Goal: Transaction & Acquisition: Purchase product/service

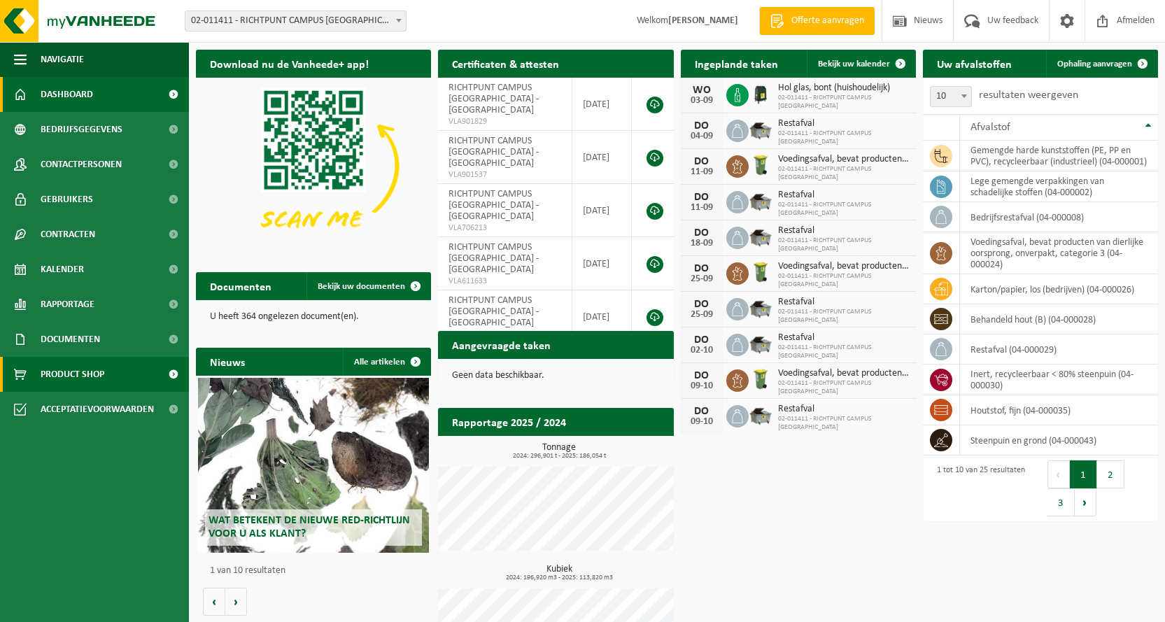
click at [66, 372] on span "Product Shop" at bounding box center [73, 374] width 64 height 35
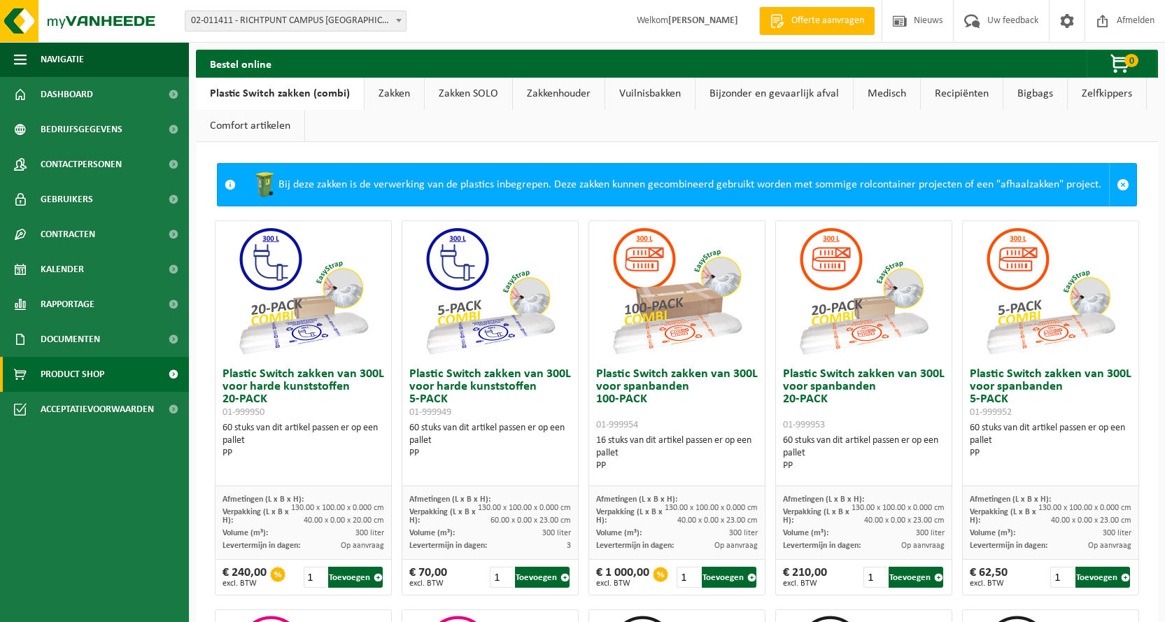
click at [389, 95] on link "Zakken" at bounding box center [394, 94] width 59 height 32
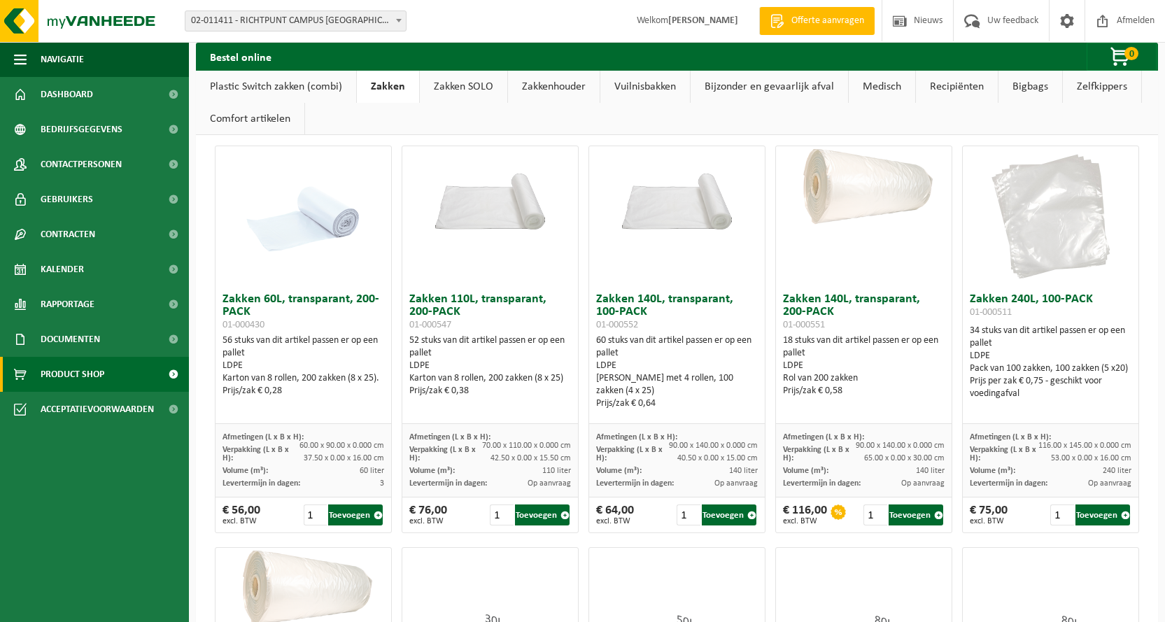
scroll to position [70, 0]
click at [479, 80] on link "Zakken SOLO" at bounding box center [463, 87] width 87 height 32
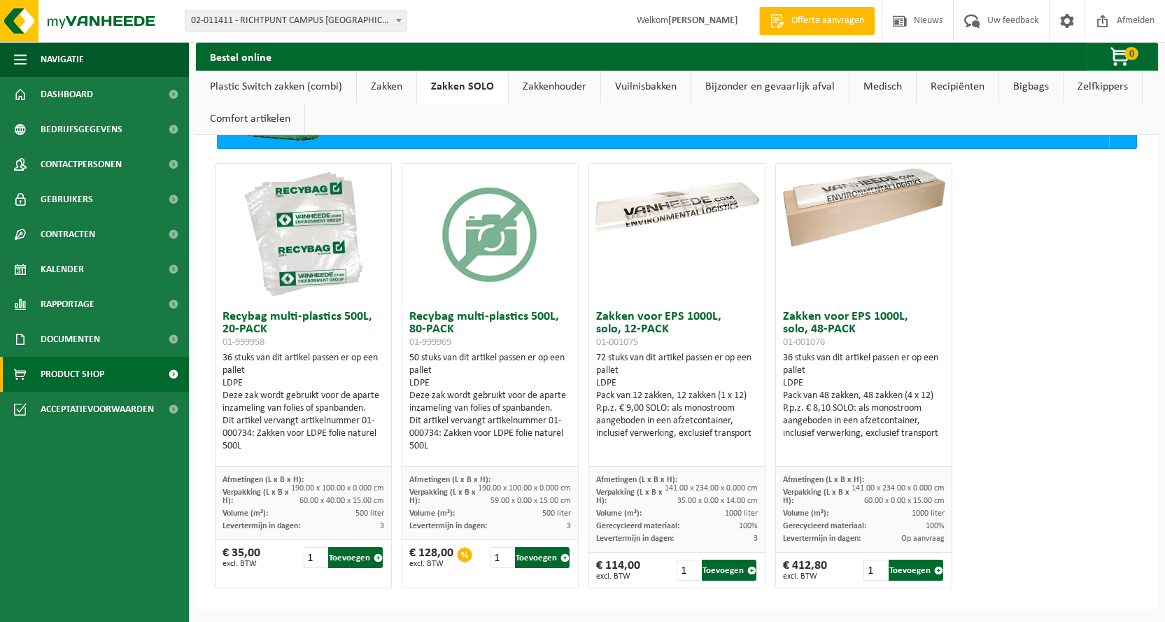
click at [541, 91] on link "Zakkenhouder" at bounding box center [555, 87] width 92 height 32
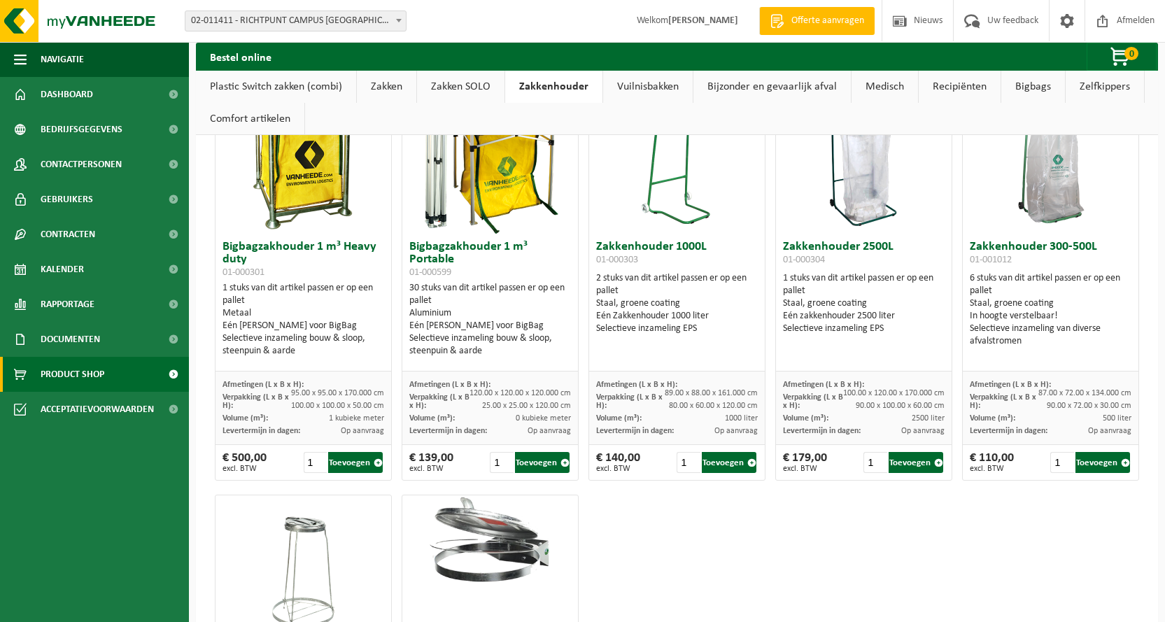
click at [651, 92] on link "Vuilnisbakken" at bounding box center [648, 87] width 90 height 32
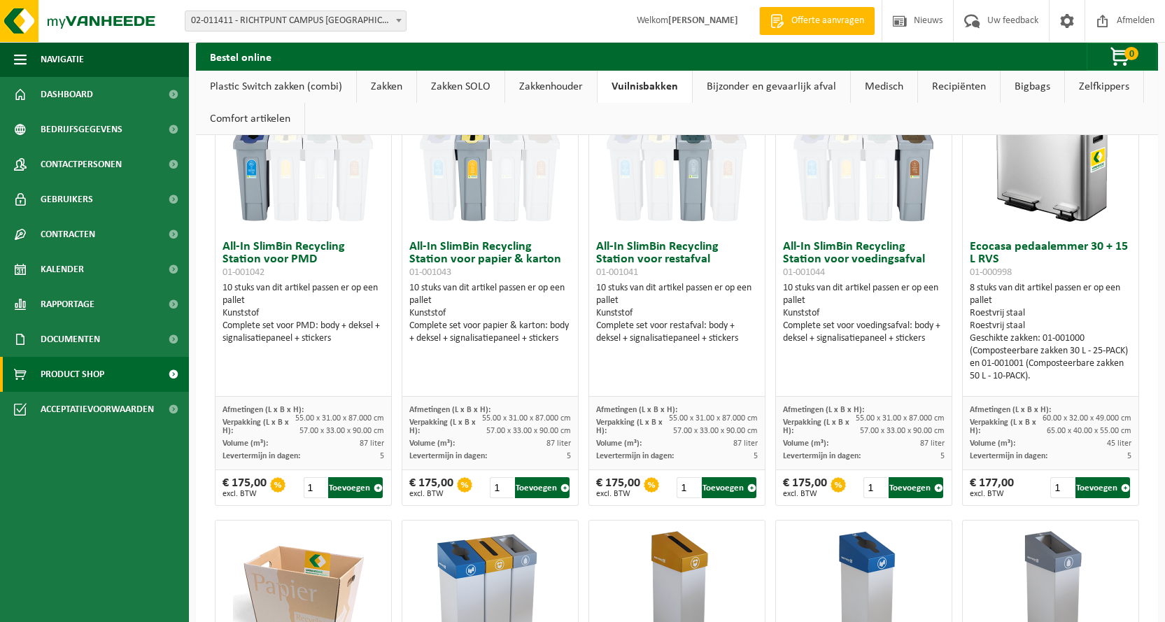
click at [722, 90] on link "Bijzonder en gevaarlijk afval" at bounding box center [771, 87] width 157 height 32
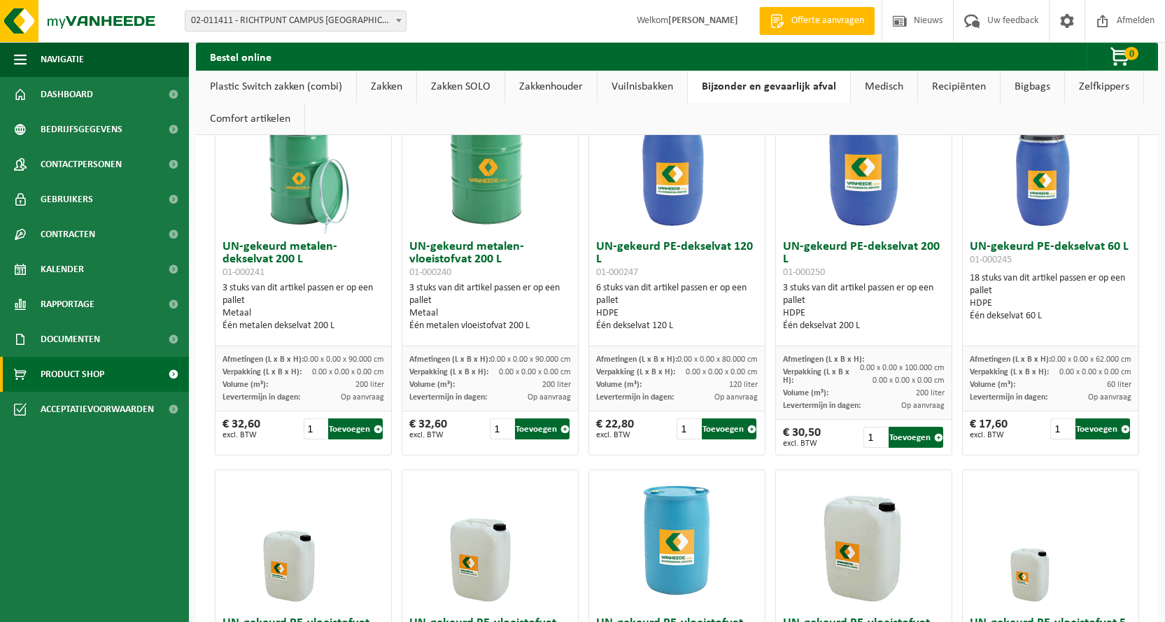
click at [869, 85] on link "Medisch" at bounding box center [884, 87] width 66 height 32
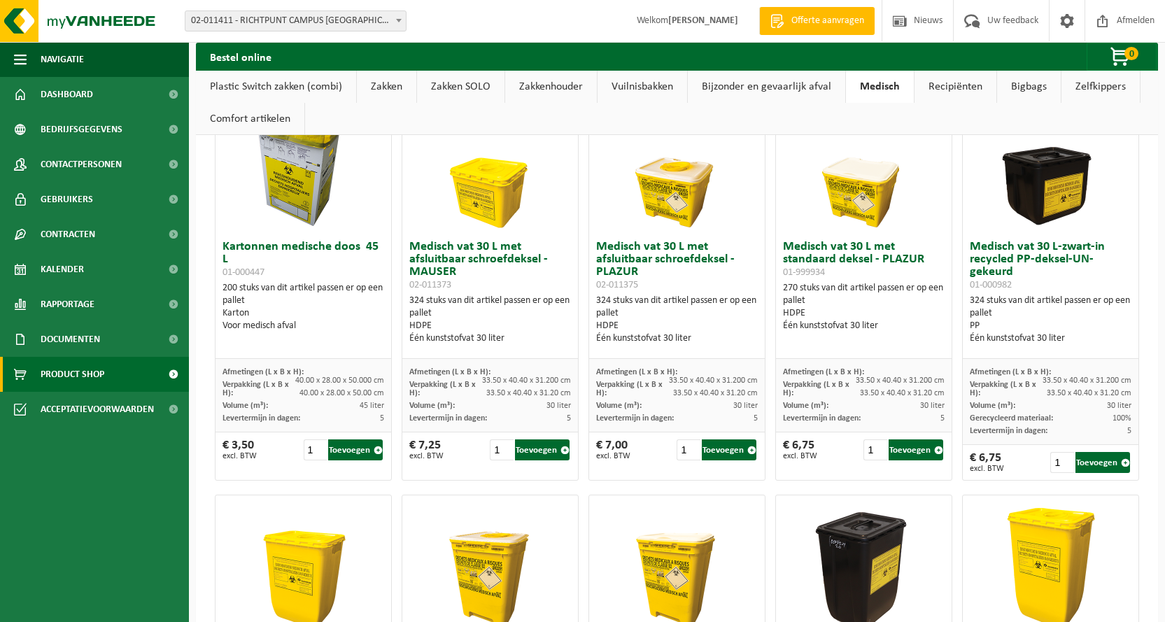
click at [963, 92] on link "Recipiënten" at bounding box center [956, 87] width 82 height 32
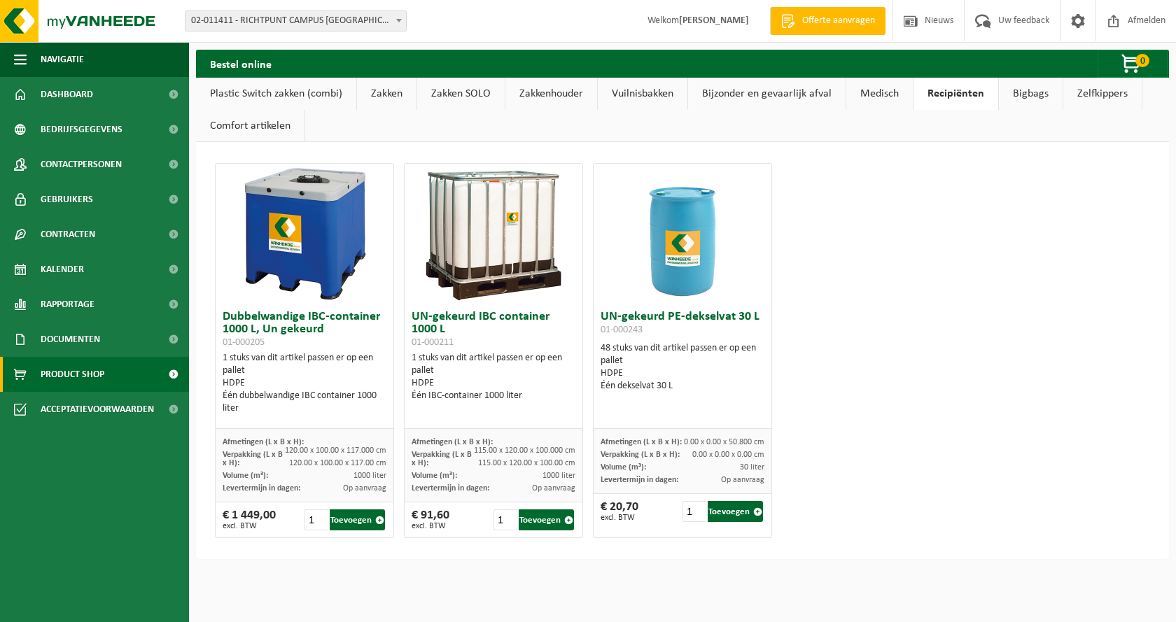
click at [1009, 97] on link "Bigbags" at bounding box center [1031, 94] width 64 height 32
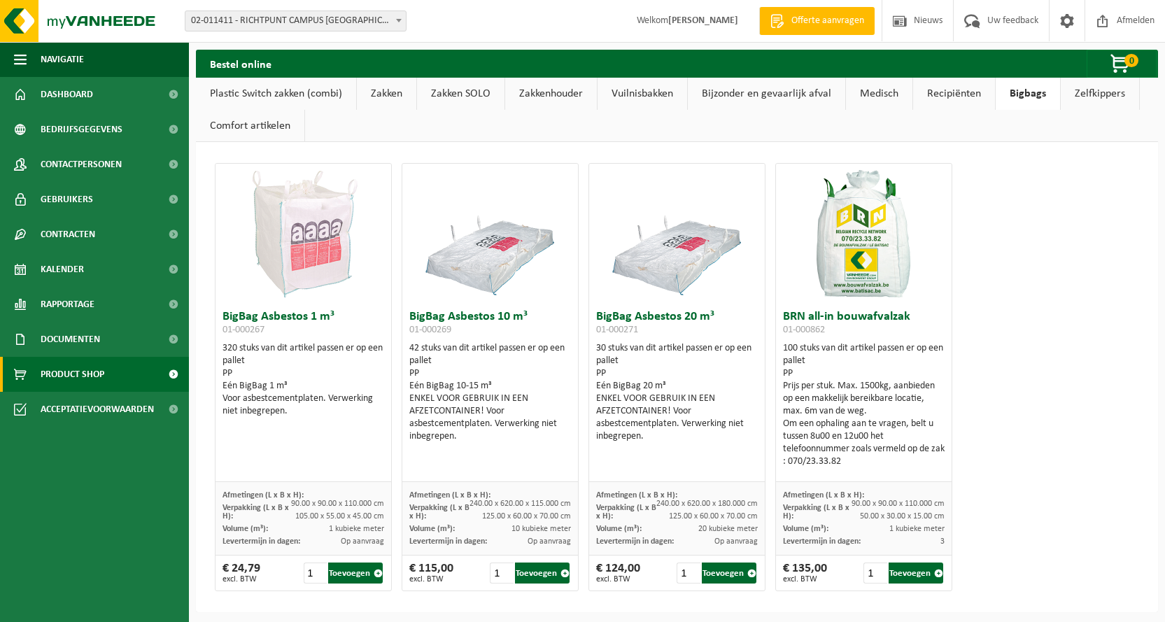
click at [1086, 93] on link "Zelfkippers" at bounding box center [1100, 94] width 78 height 32
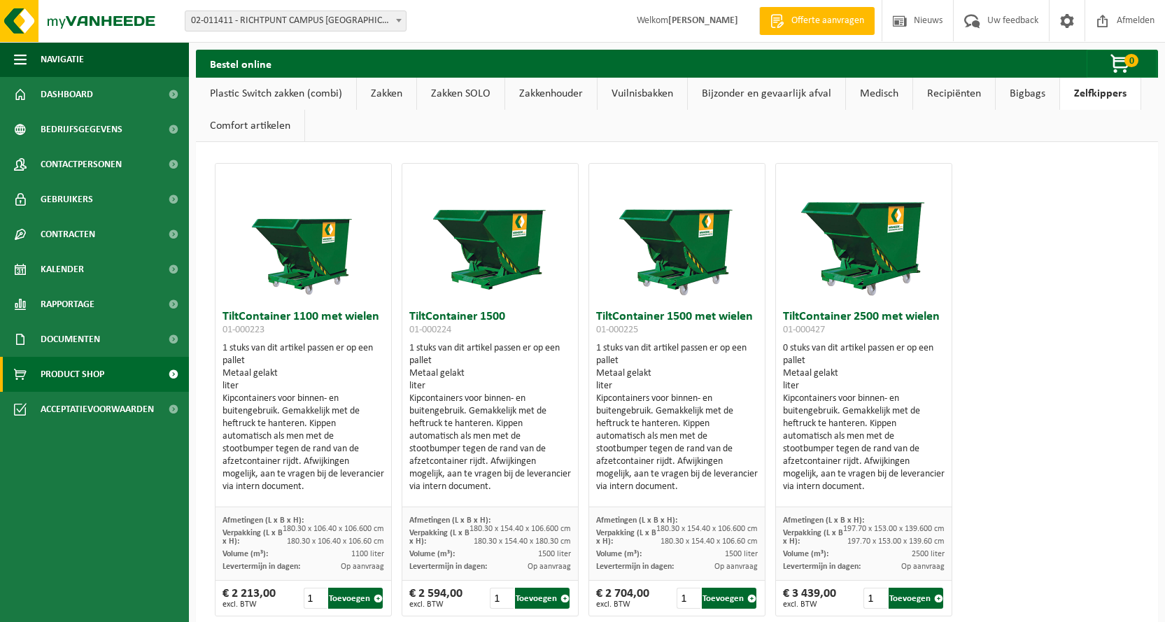
click at [385, 92] on link "Zakken" at bounding box center [386, 94] width 59 height 32
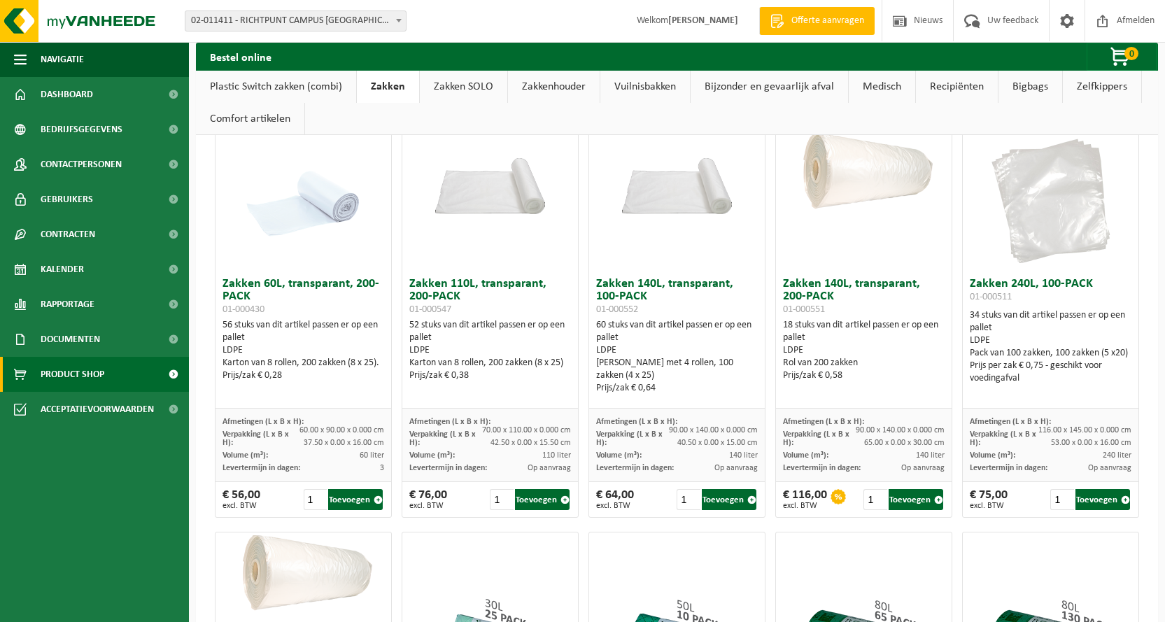
scroll to position [140, 0]
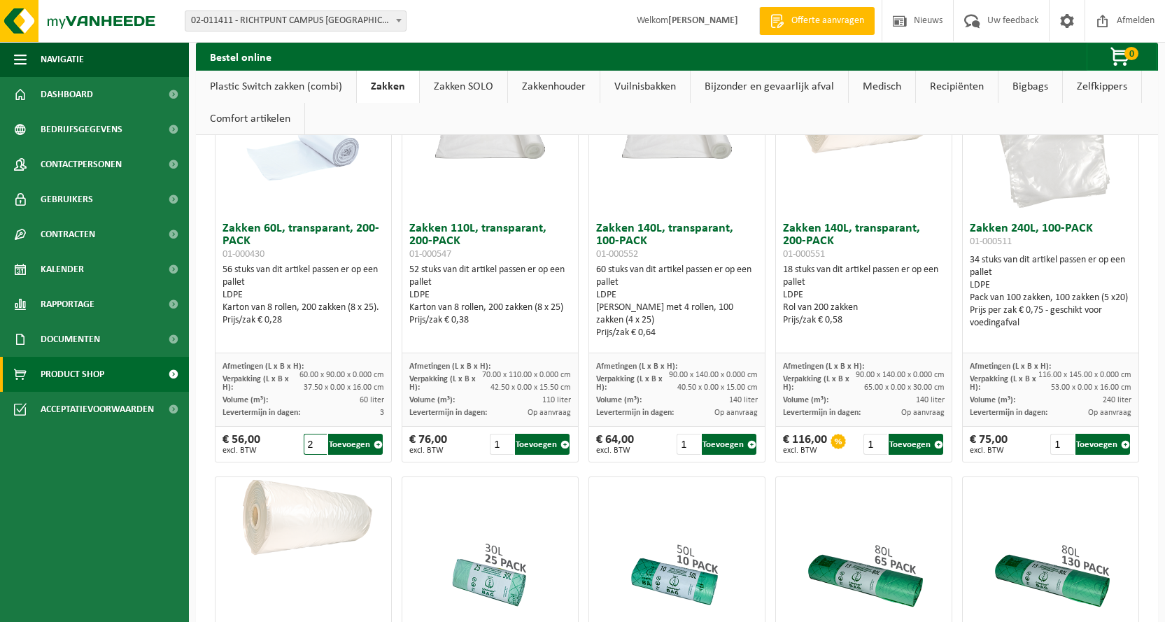
click at [317, 442] on input "2" at bounding box center [316, 444] width 24 height 21
click at [354, 442] on button "Toevoegen" at bounding box center [355, 444] width 55 height 21
type input "1"
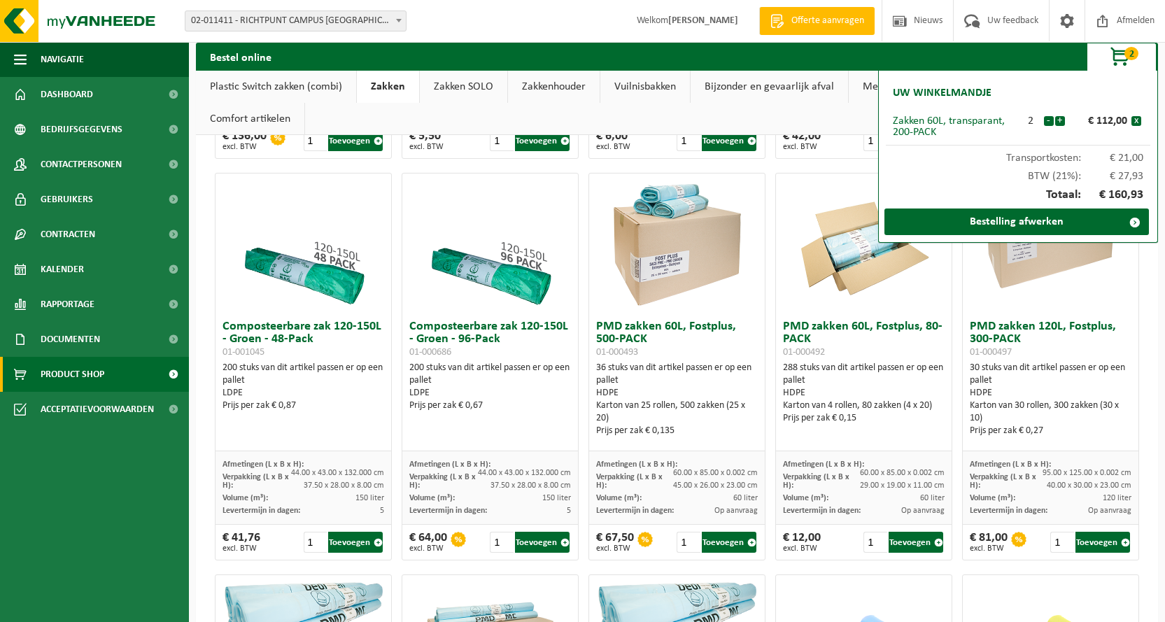
scroll to position [840, 0]
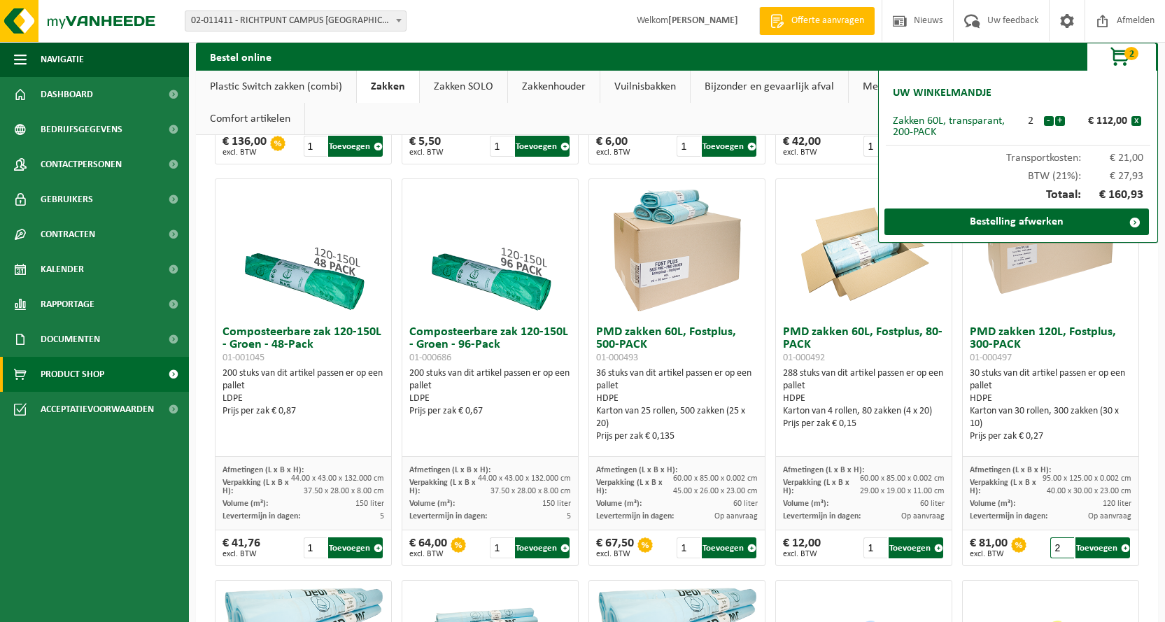
click at [1055, 546] on input "2" at bounding box center [1063, 548] width 24 height 21
click at [1078, 543] on button "Toevoegen" at bounding box center [1103, 548] width 55 height 21
type input "1"
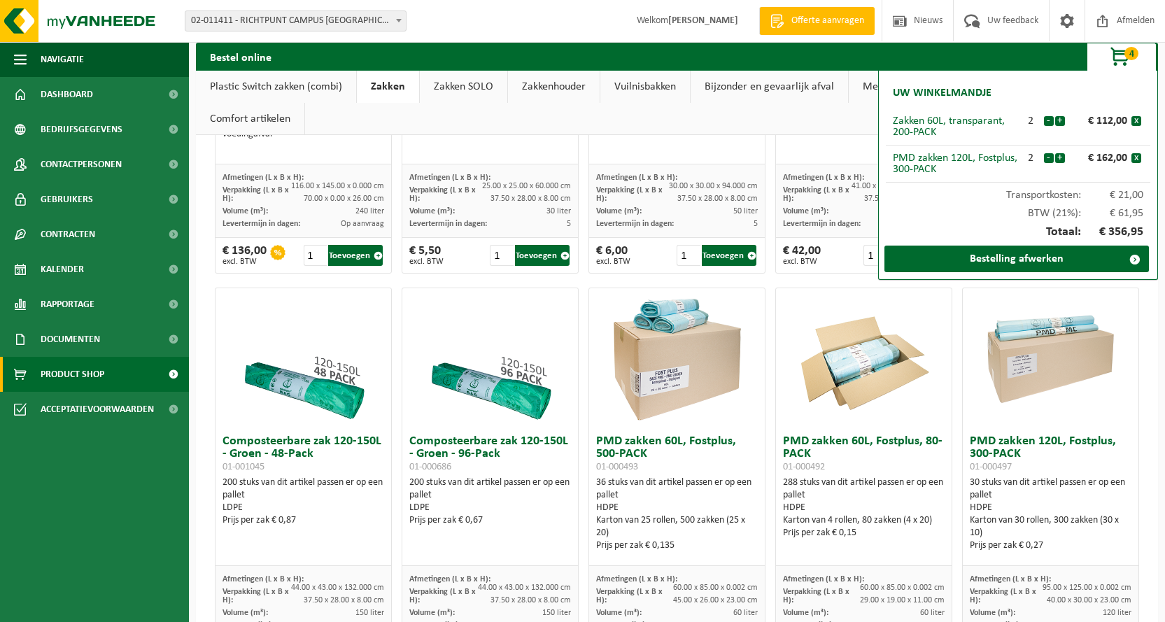
scroll to position [700, 0]
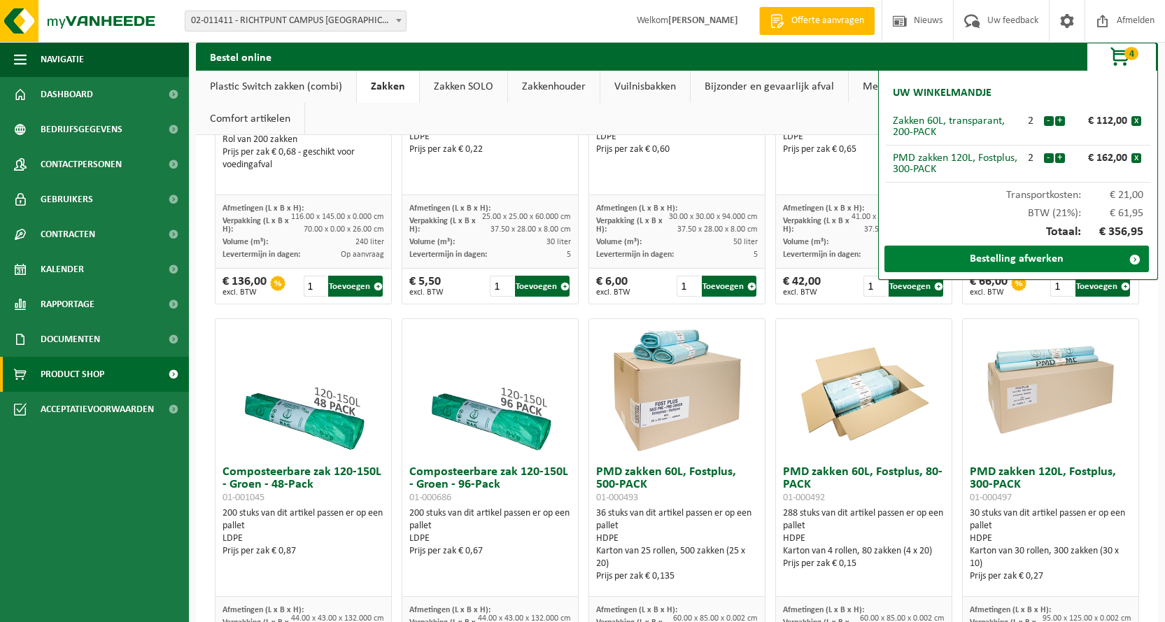
click at [1014, 263] on link "Bestelling afwerken" at bounding box center [1017, 259] width 265 height 27
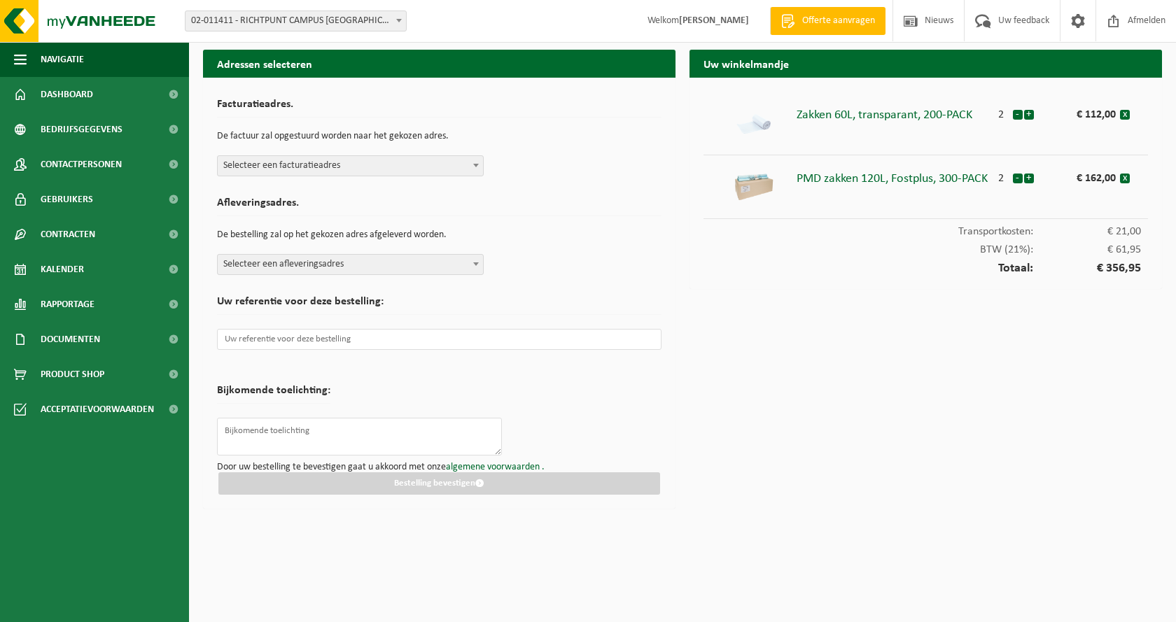
click at [478, 167] on b at bounding box center [476, 165] width 6 height 3
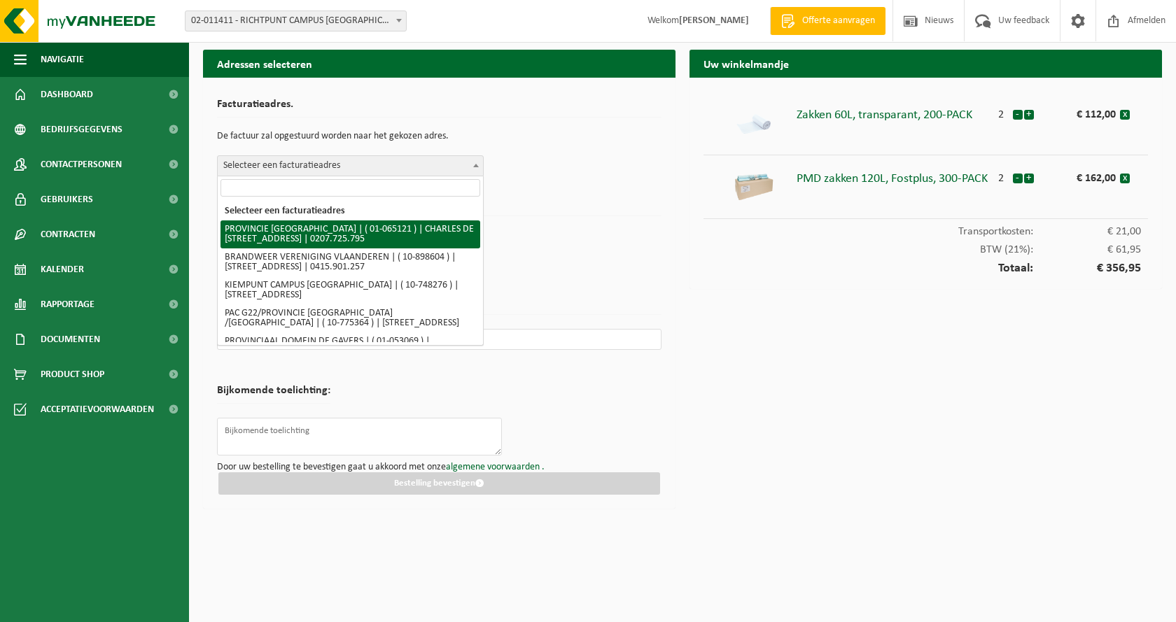
select select "420"
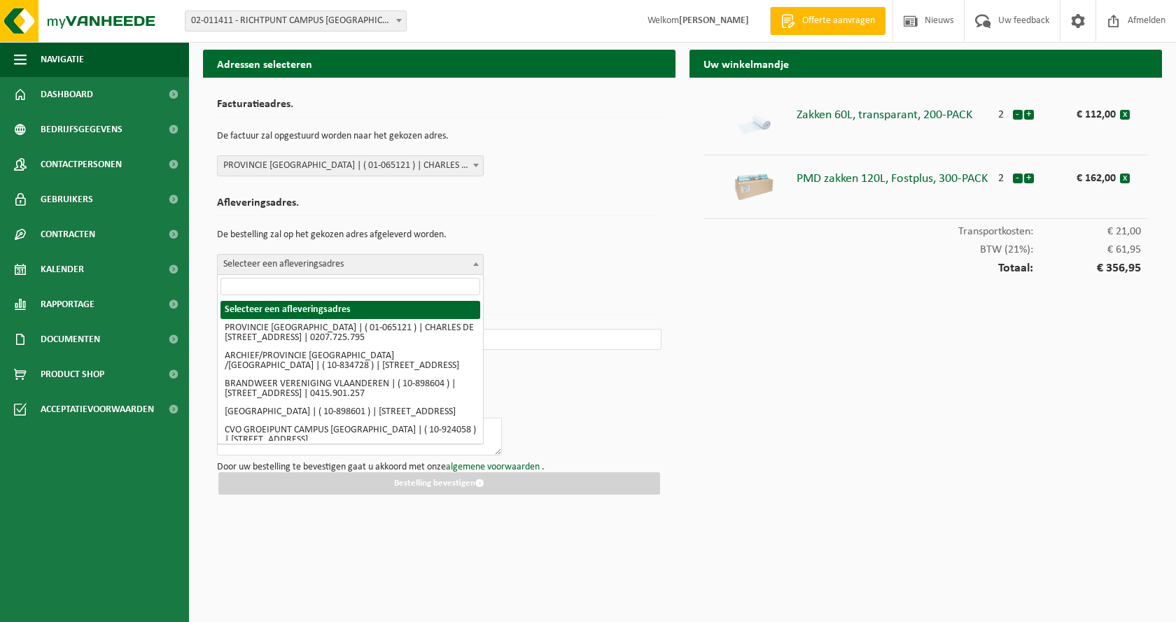
click at [477, 262] on b at bounding box center [476, 263] width 6 height 3
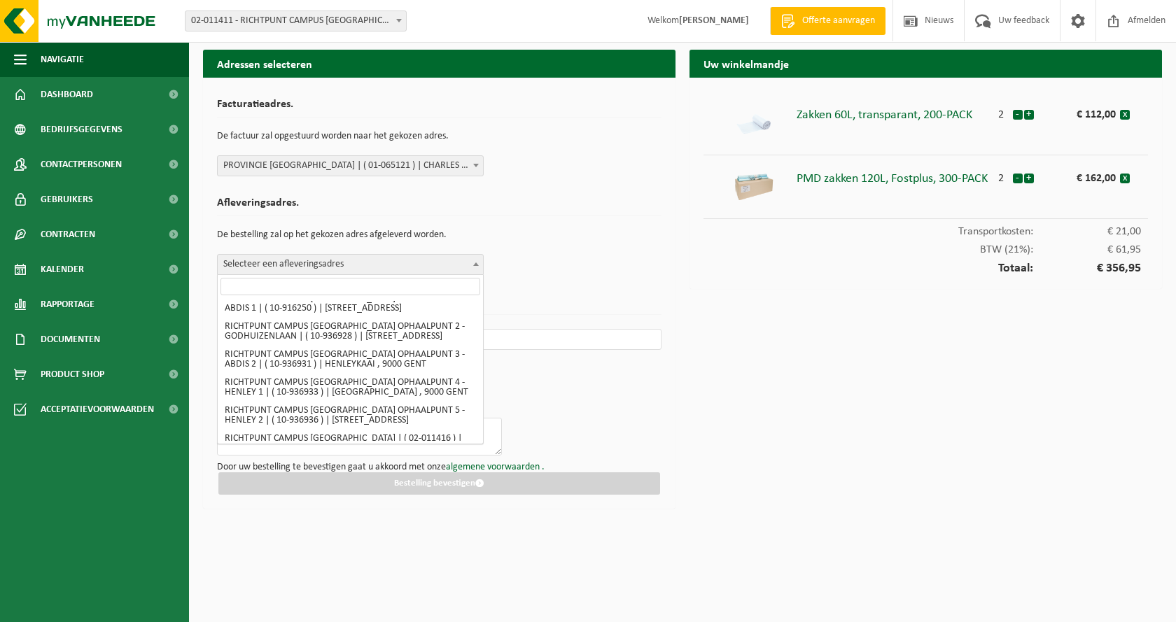
scroll to position [1960, 0]
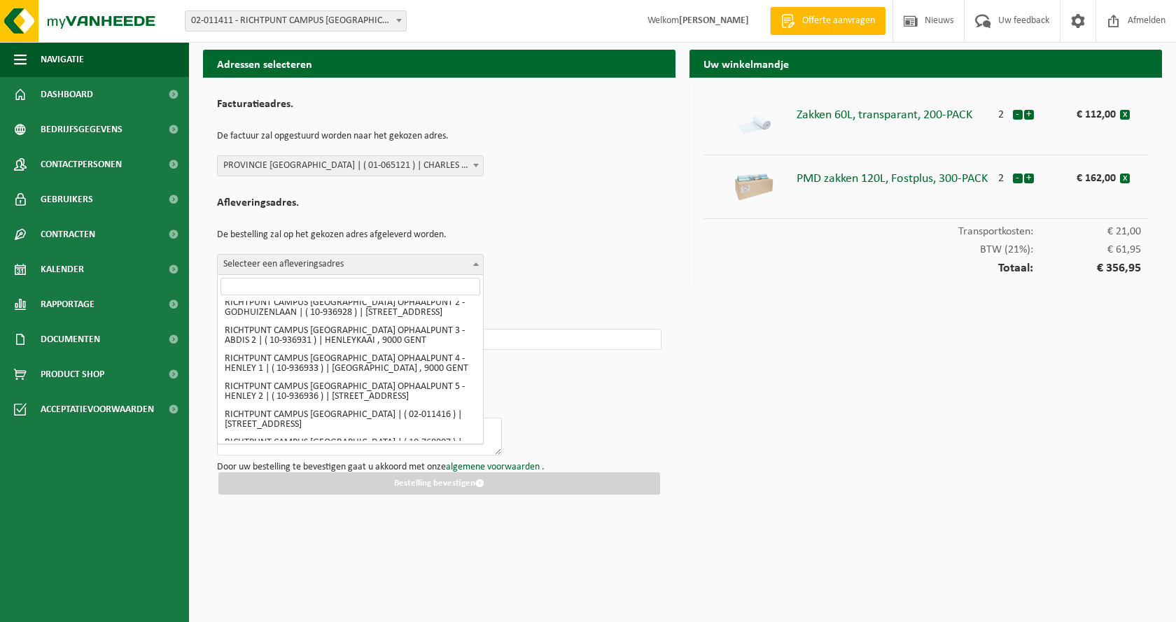
select select "2214"
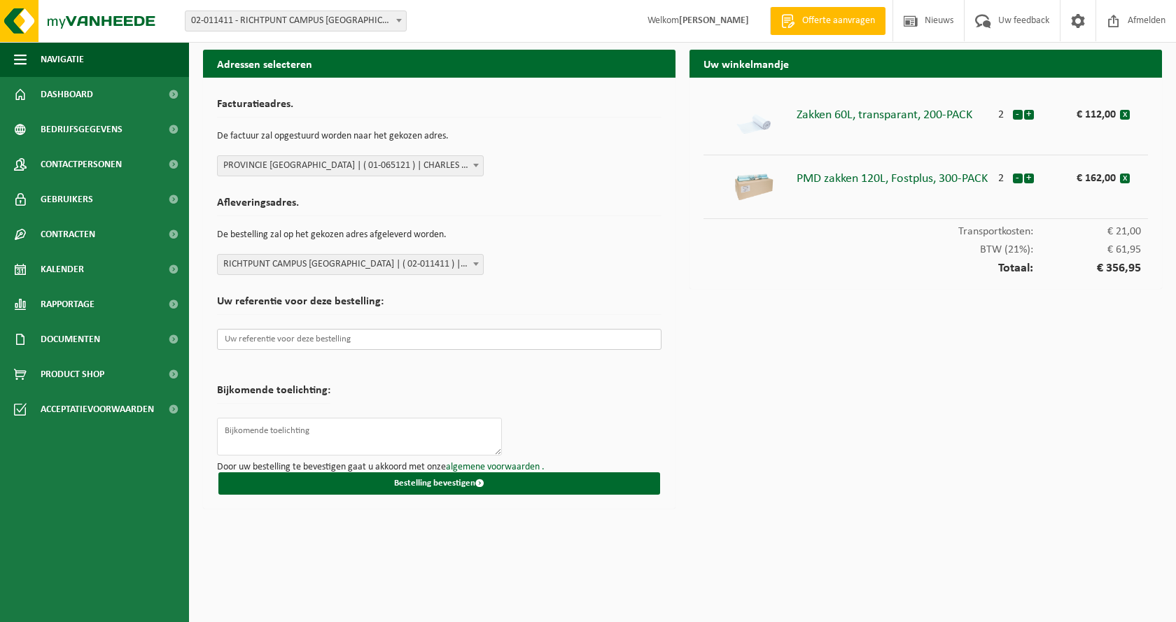
click at [323, 341] on input "text" at bounding box center [439, 339] width 444 height 21
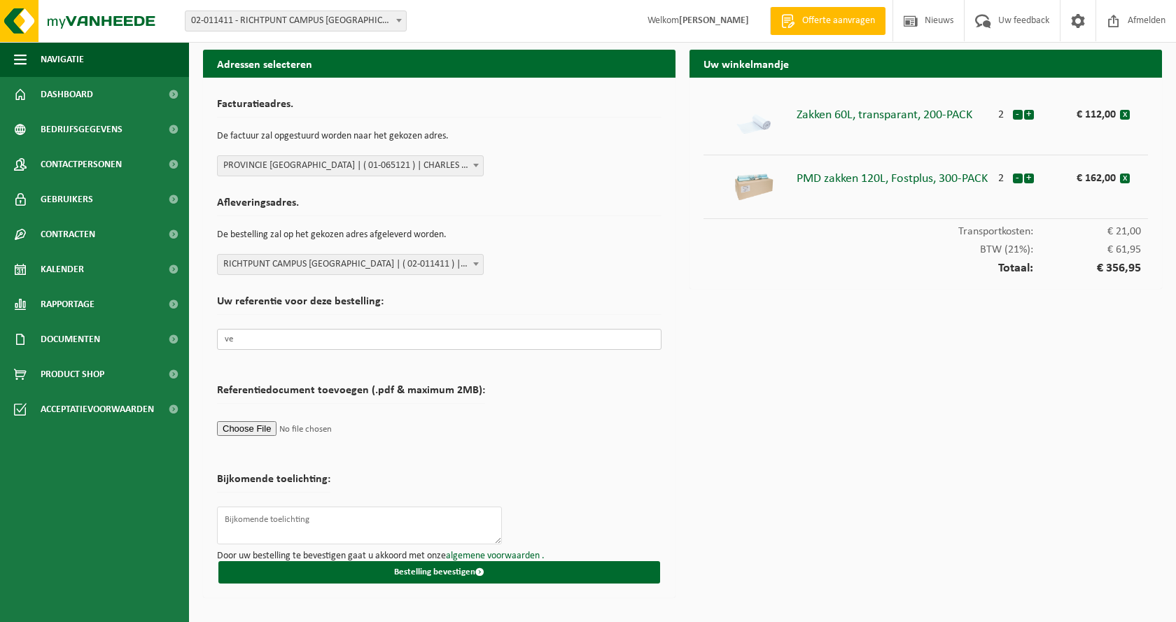
type input "v"
type input "V"
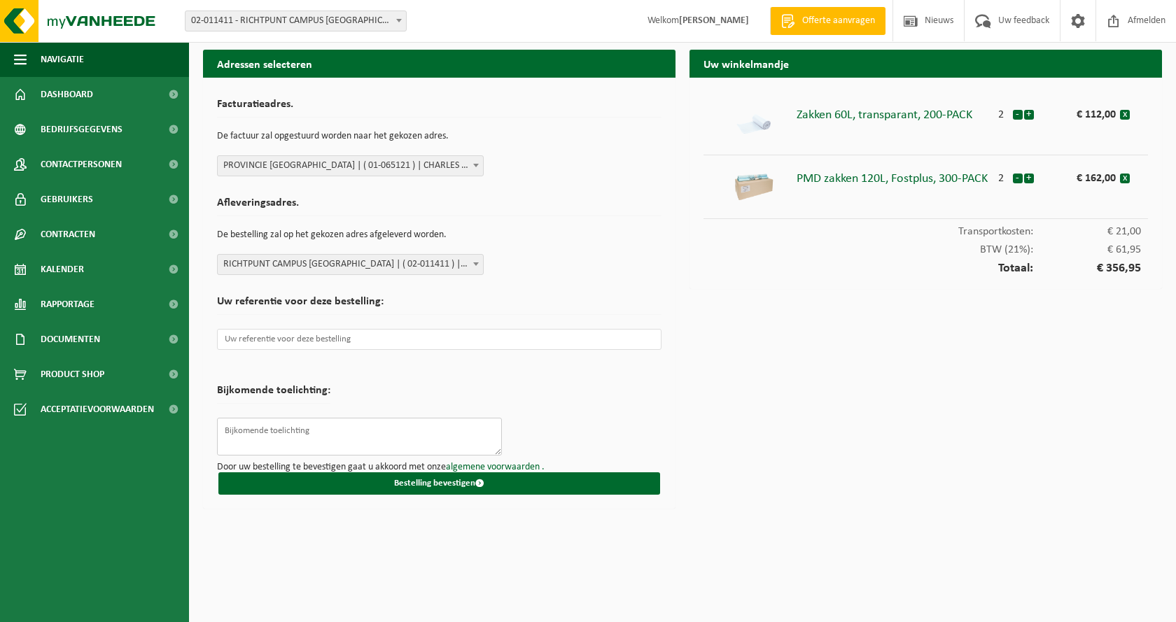
click at [367, 439] on textarea at bounding box center [359, 437] width 285 height 38
type textarea "v"
type textarea "Verbeke Tommy"
click at [455, 483] on button "Bestelling bevestigen" at bounding box center [439, 483] width 442 height 22
